Goal: Use online tool/utility

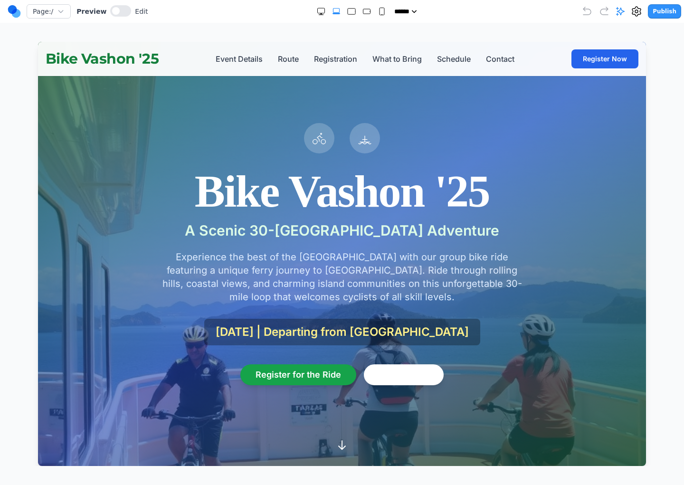
scroll to position [1658, 0]
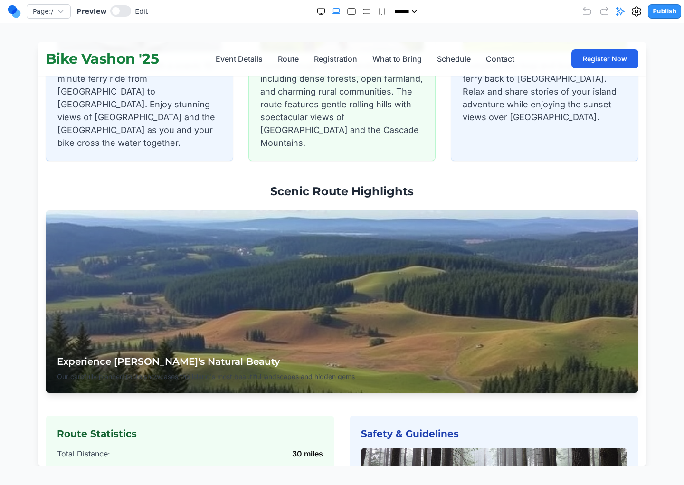
click at [304, 256] on div "Experience [PERSON_NAME]'s Natural Beauty Our carefully planned route showcases…" at bounding box center [342, 302] width 593 height 182
click at [119, 13] on button at bounding box center [120, 10] width 21 height 11
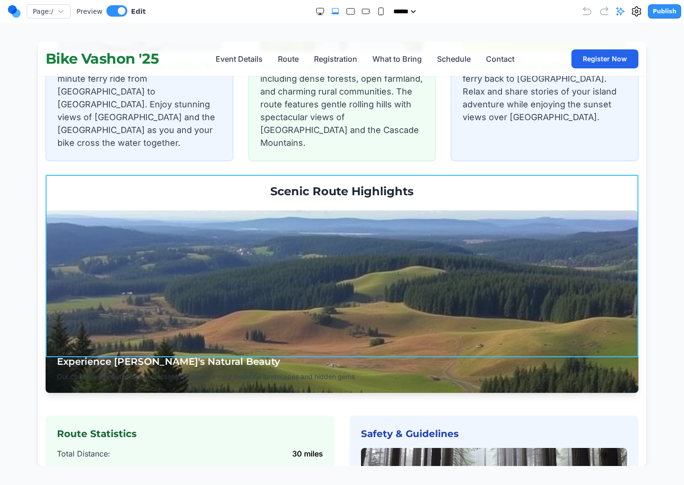
click at [258, 250] on div "Experience [PERSON_NAME]'s Natural Beauty Our carefully planned route showcases…" at bounding box center [342, 302] width 593 height 182
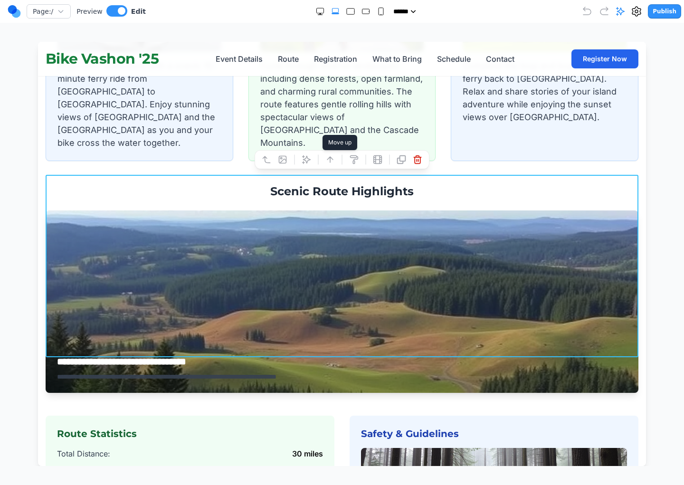
click at [332, 160] on icon at bounding box center [331, 160] width 10 height 10
click at [378, 162] on icon at bounding box center [378, 160] width 10 height 10
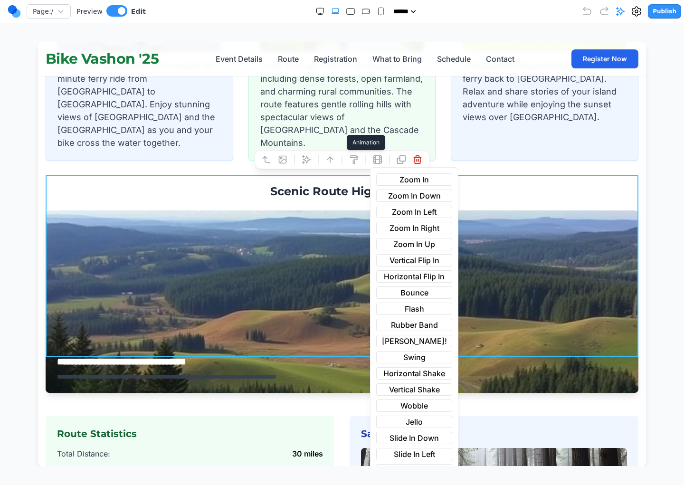
click at [414, 212] on span "Zoom In Left" at bounding box center [414, 211] width 45 height 11
click at [117, 12] on button at bounding box center [116, 10] width 21 height 11
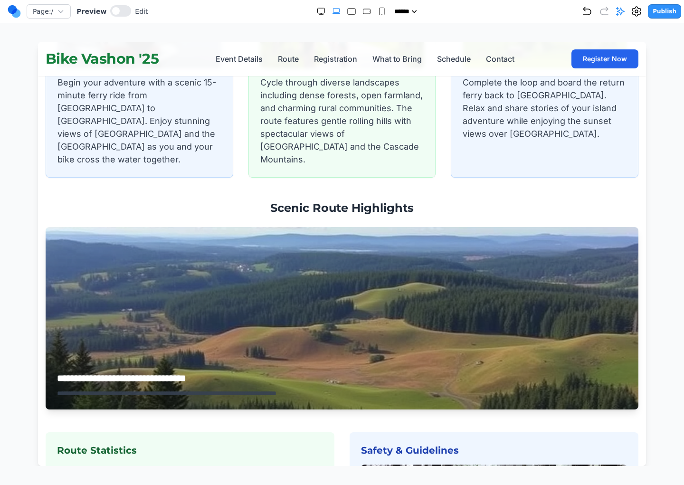
scroll to position [1646, 0]
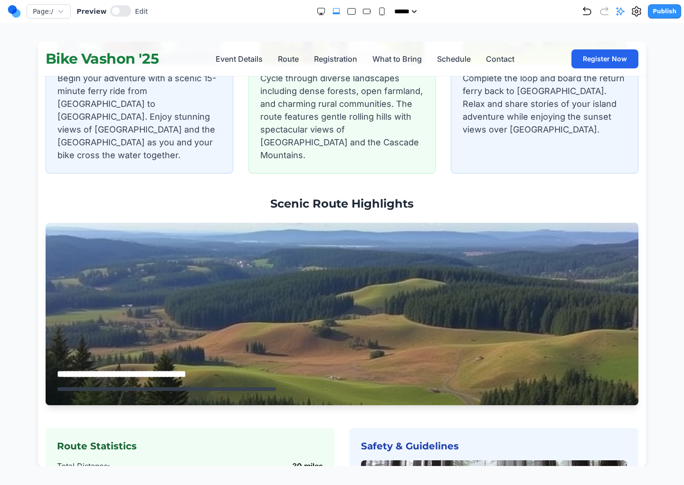
click at [238, 269] on div "**********" at bounding box center [342, 314] width 593 height 182
click at [123, 11] on button at bounding box center [120, 10] width 21 height 11
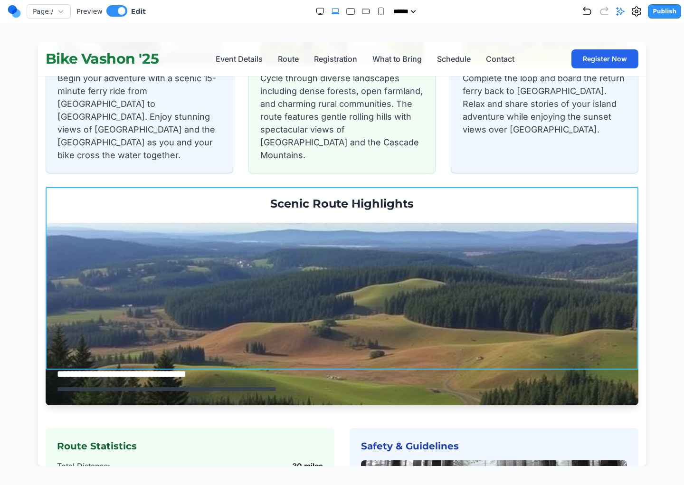
click at [228, 232] on div "**********" at bounding box center [342, 314] width 593 height 182
click at [281, 169] on icon at bounding box center [282, 172] width 7 height 7
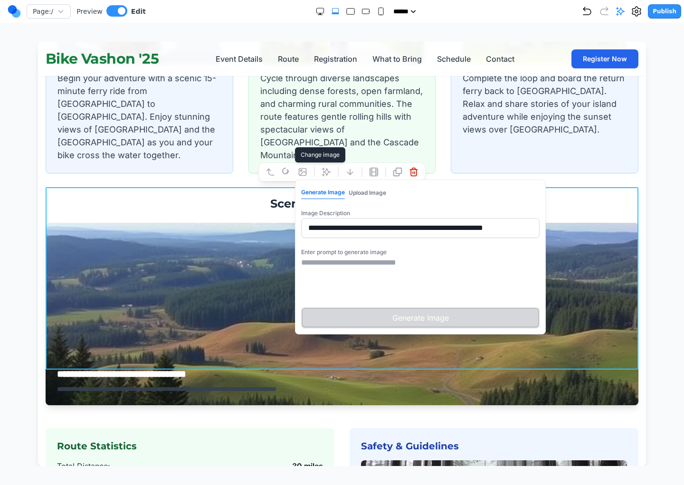
click at [365, 192] on button "Upload Image" at bounding box center [368, 193] width 38 height 12
